Goal: Task Accomplishment & Management: Use online tool/utility

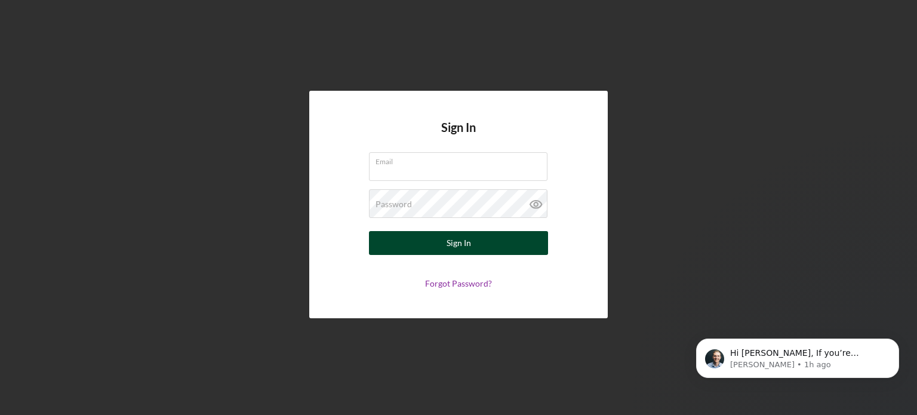
type input "[PERSON_NAME][EMAIL_ADDRESS][PERSON_NAME][DOMAIN_NAME]"
click at [457, 248] on div "Sign In" at bounding box center [459, 243] width 24 height 24
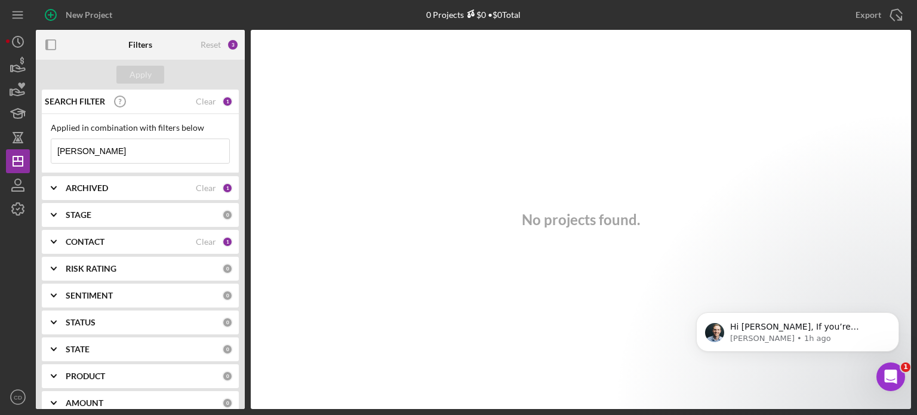
click at [16, 149] on div "New Project 0 Projects $0 • $0 Total [PERSON_NAME] Export Icon/Export Filters R…" at bounding box center [458, 204] width 905 height 409
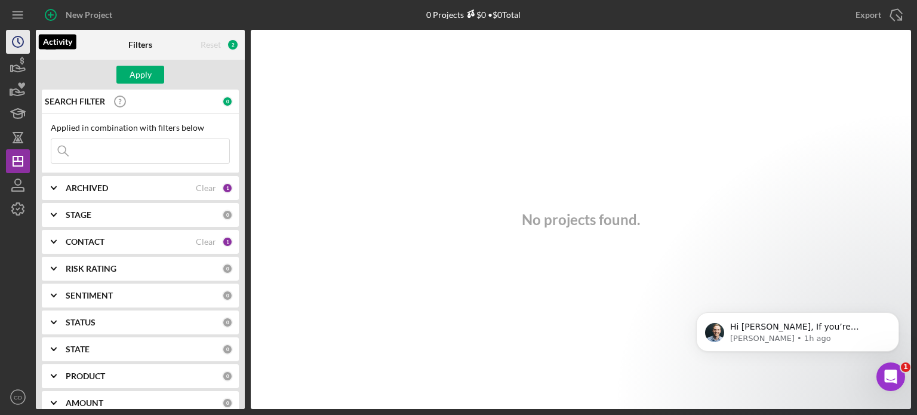
click at [19, 45] on icon "Icon/History" at bounding box center [18, 42] width 30 height 30
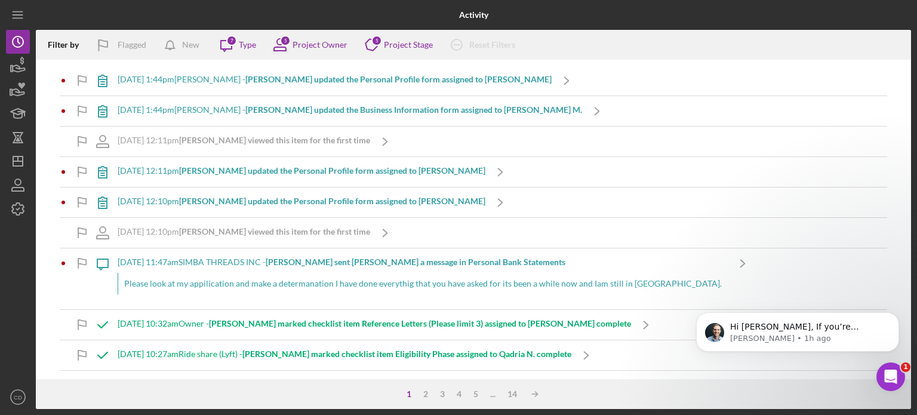
click at [384, 80] on b "[PERSON_NAME] updated the Personal Profile form assigned to [PERSON_NAME]" at bounding box center [398, 79] width 306 height 10
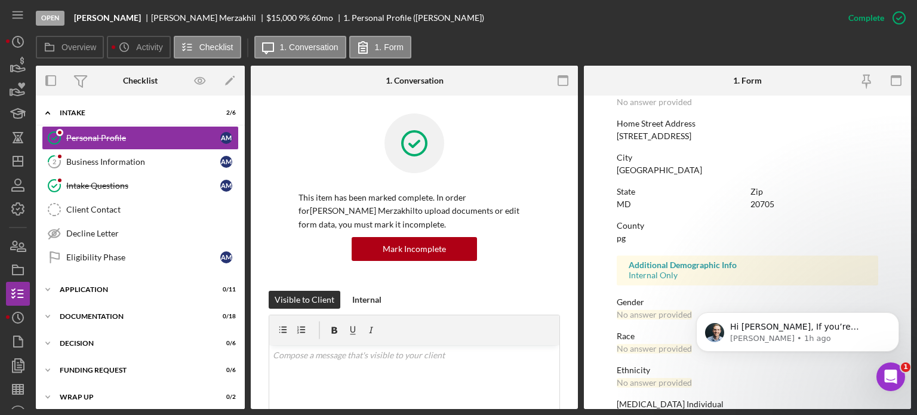
scroll to position [239, 0]
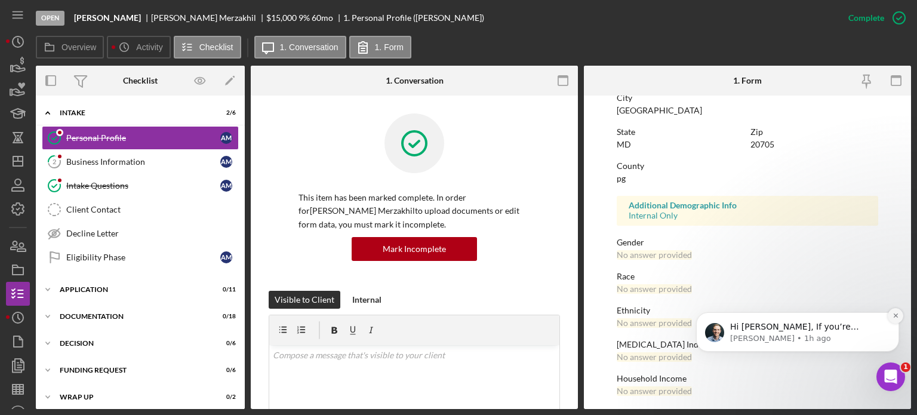
click at [894, 315] on icon "Dismiss notification" at bounding box center [895, 315] width 7 height 7
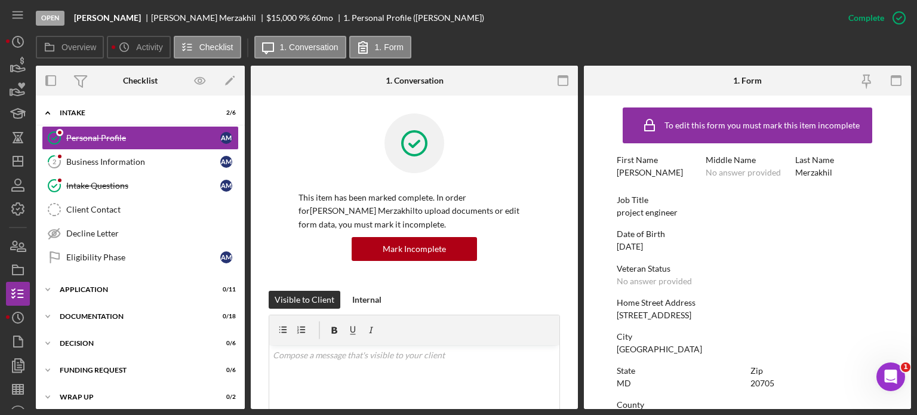
scroll to position [60, 0]
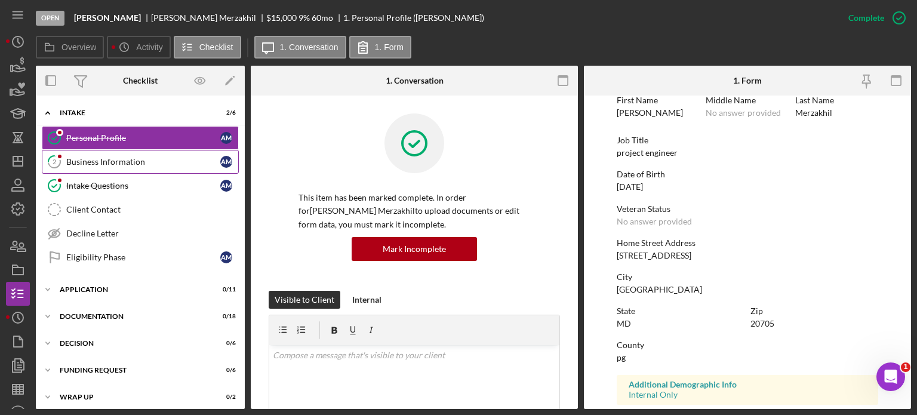
click at [113, 169] on link "2 Business Information A M" at bounding box center [140, 162] width 197 height 24
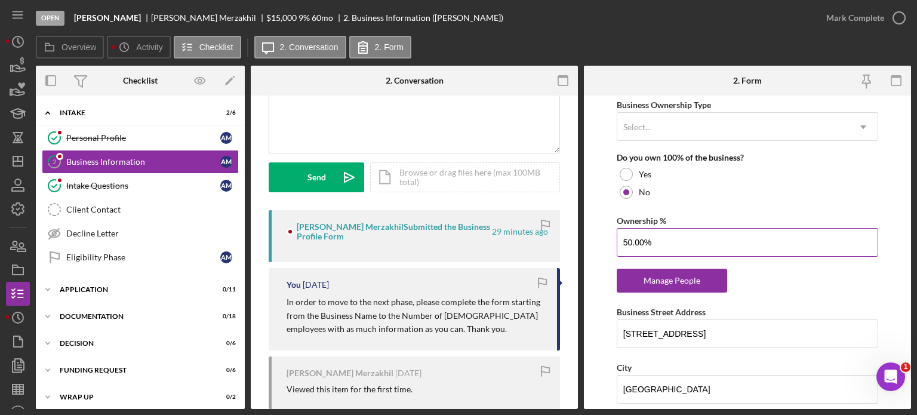
scroll to position [657, 0]
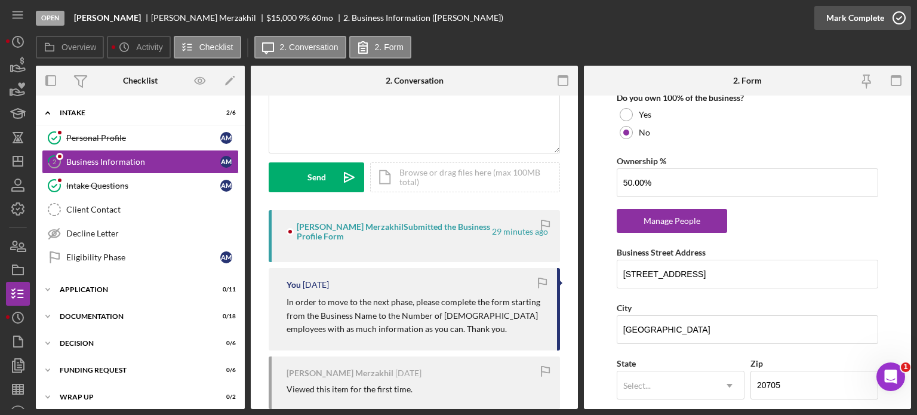
click at [869, 14] on div "Mark Complete" at bounding box center [855, 18] width 58 height 24
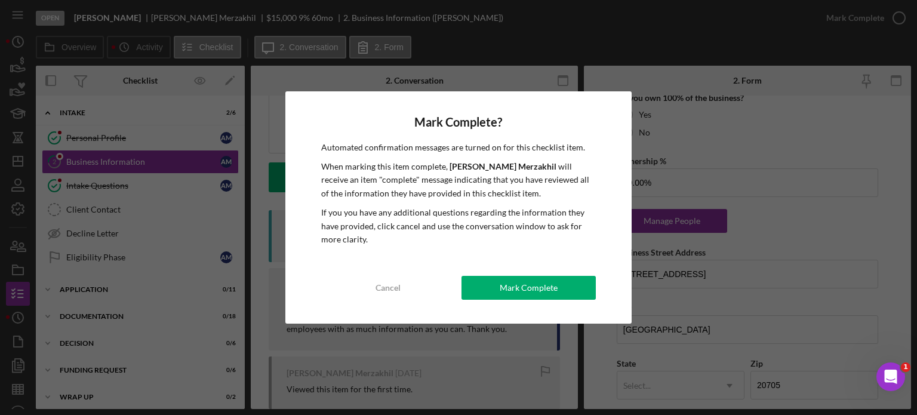
click at [532, 285] on div "Mark Complete" at bounding box center [529, 288] width 58 height 24
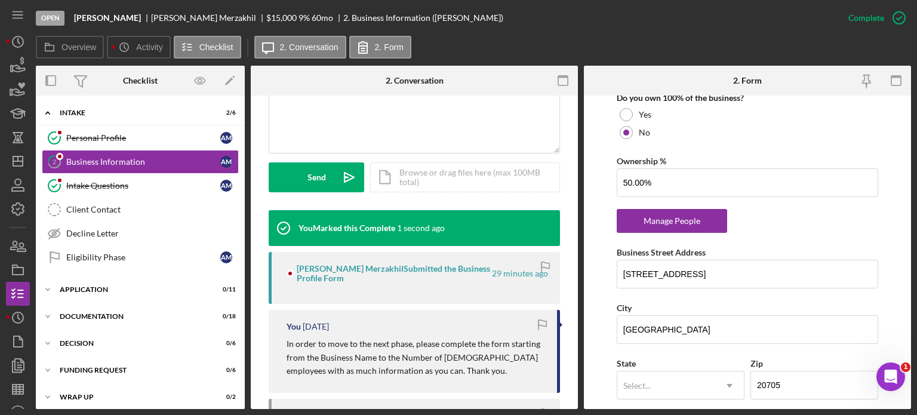
scroll to position [482, 0]
